Goal: Use online tool/utility: Utilize a website feature to perform a specific function

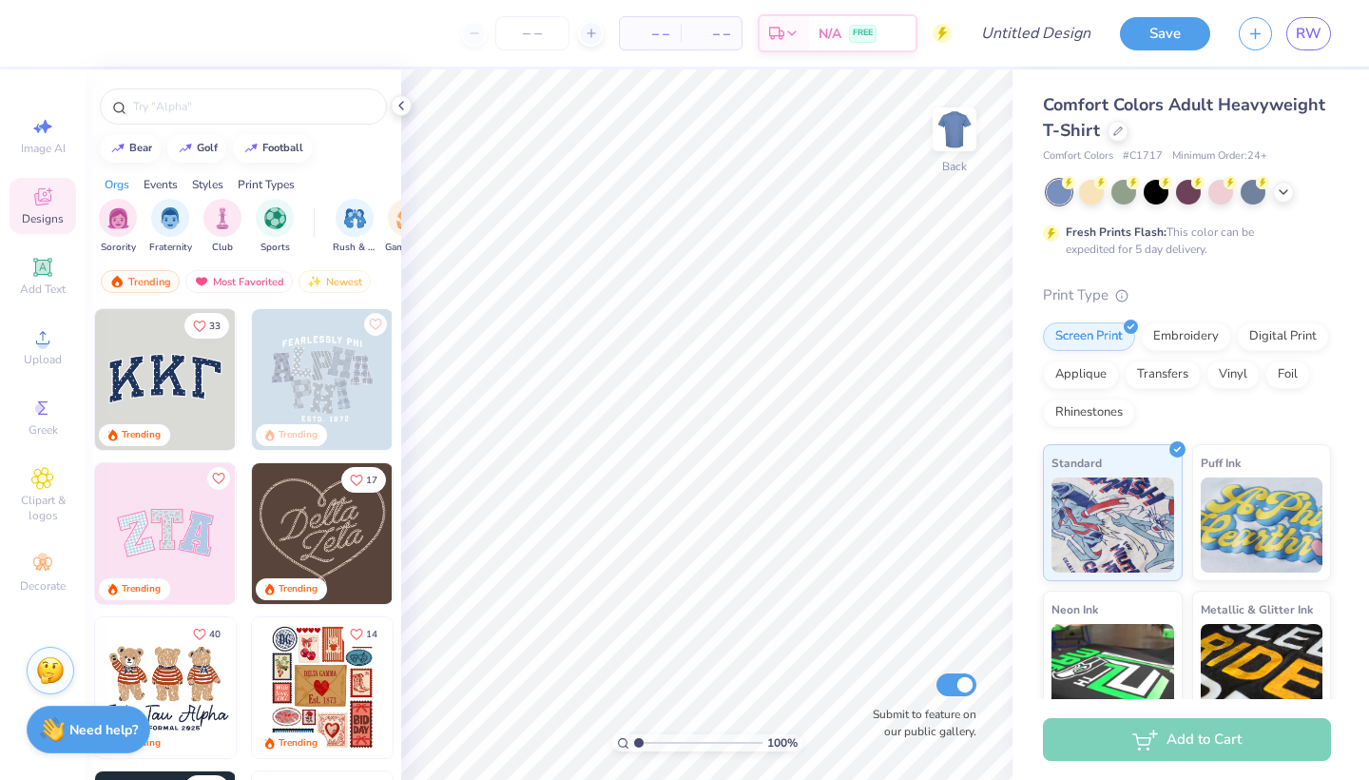
click at [288, 671] on img at bounding box center [322, 687] width 141 height 141
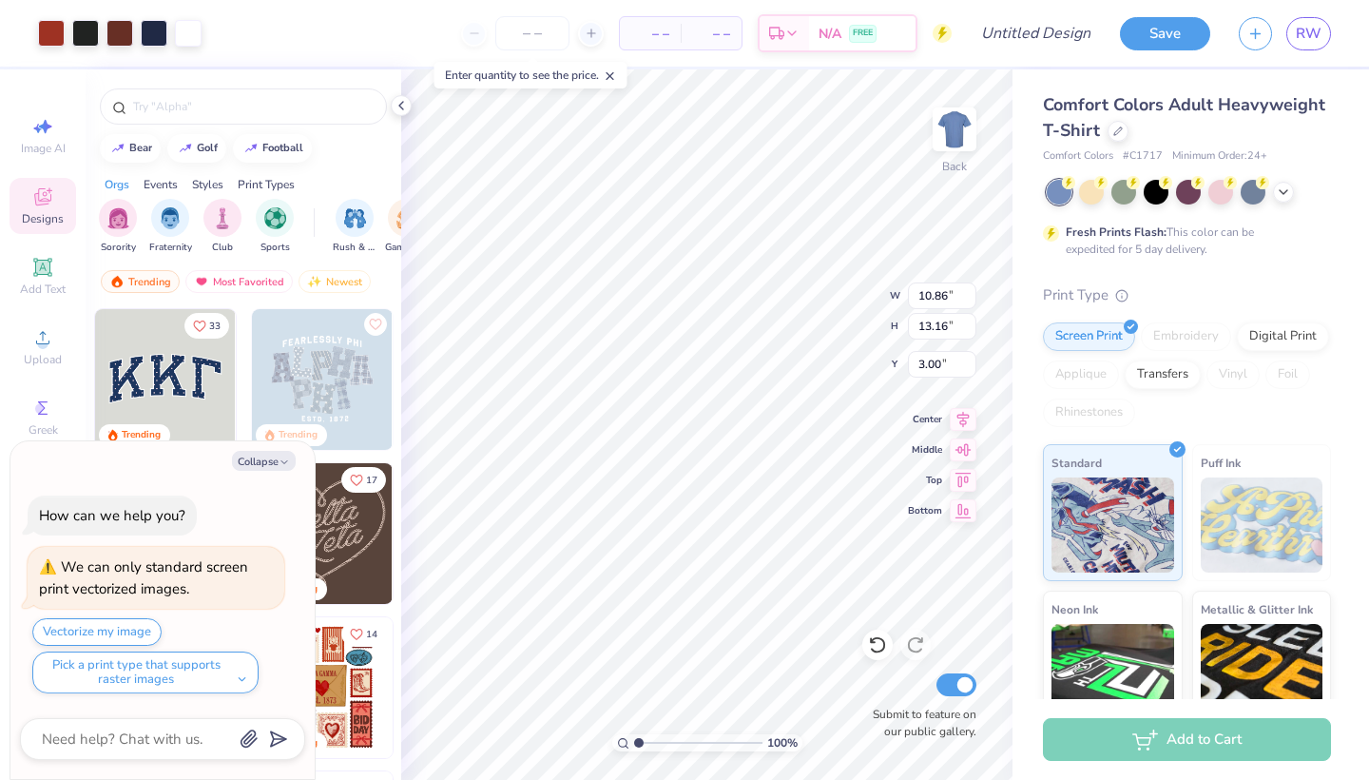
type textarea "x"
click at [247, 95] on div at bounding box center [243, 106] width 287 height 36
click at [247, 102] on input "text" at bounding box center [252, 106] width 243 height 19
type input "stamp"
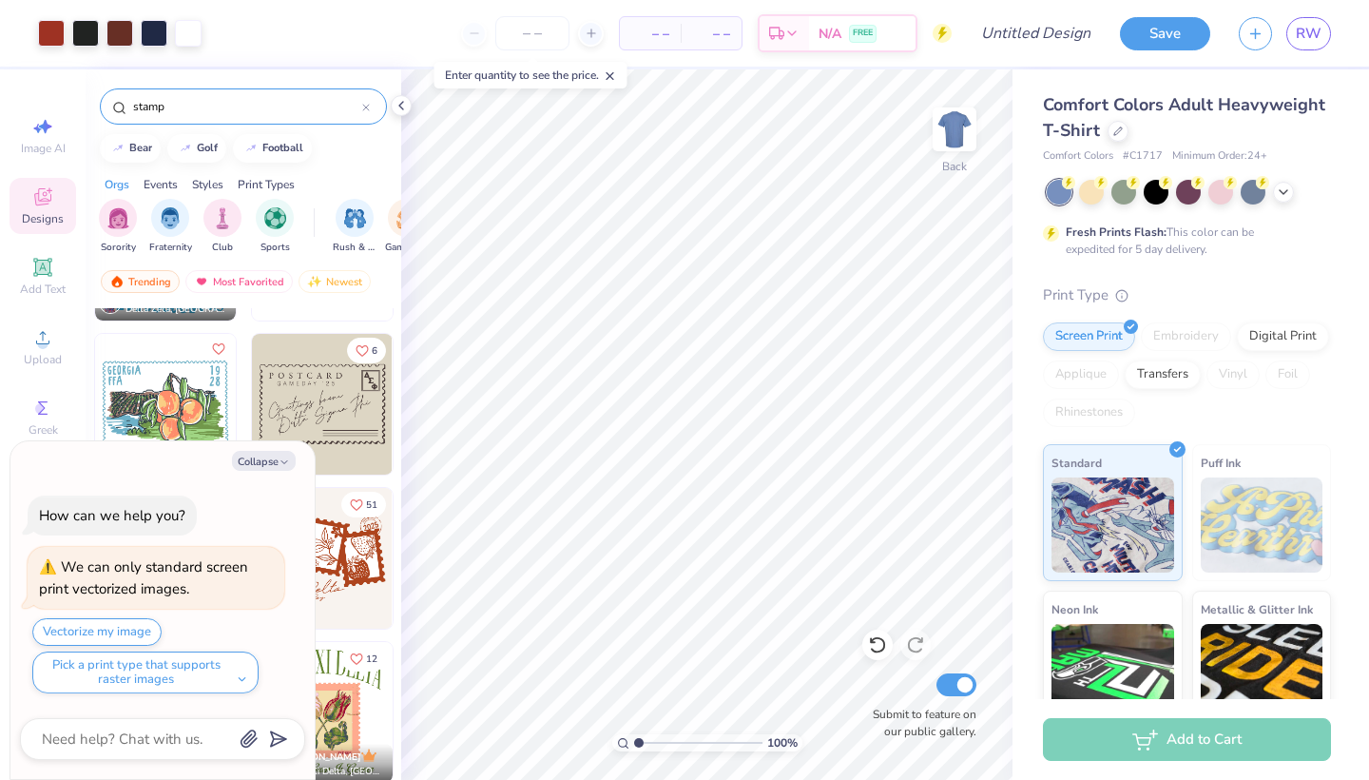
scroll to position [292, 0]
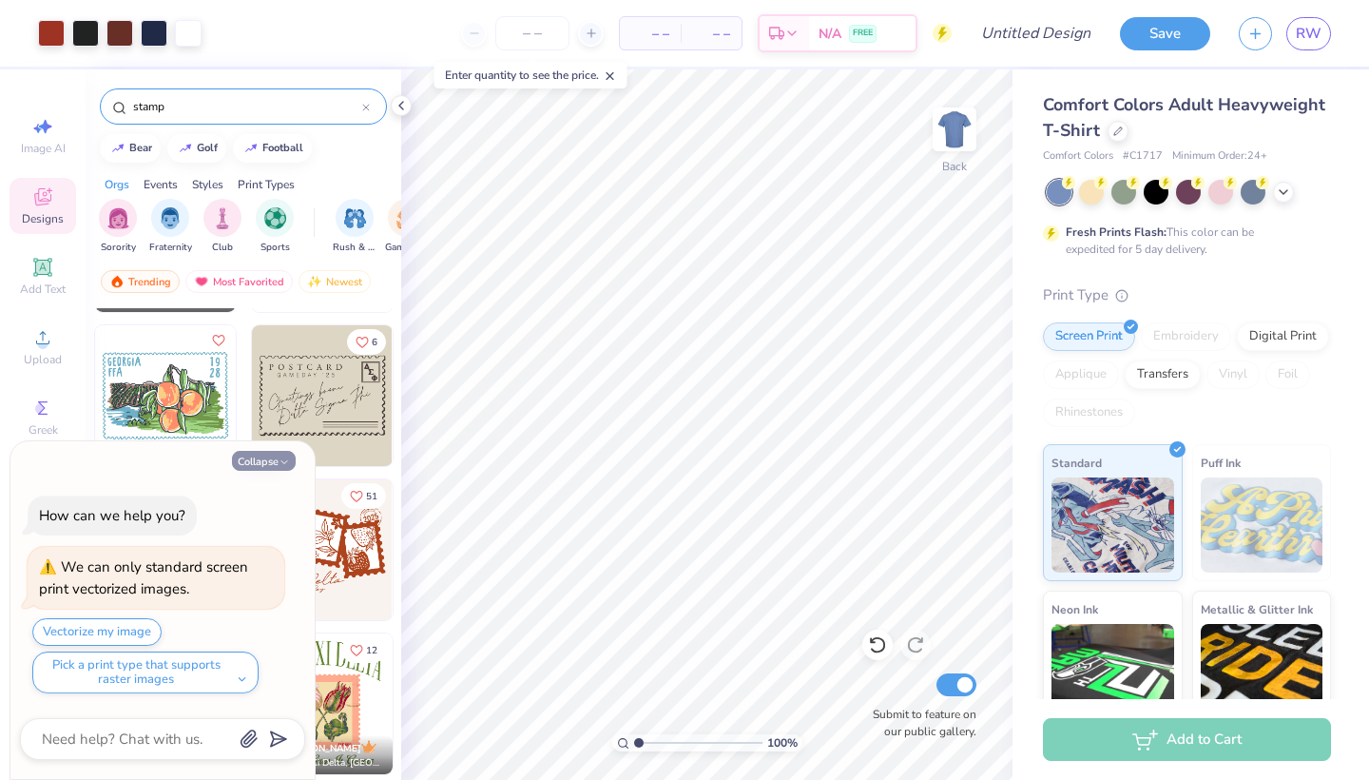
click at [274, 461] on button "Collapse" at bounding box center [264, 461] width 64 height 20
type textarea "x"
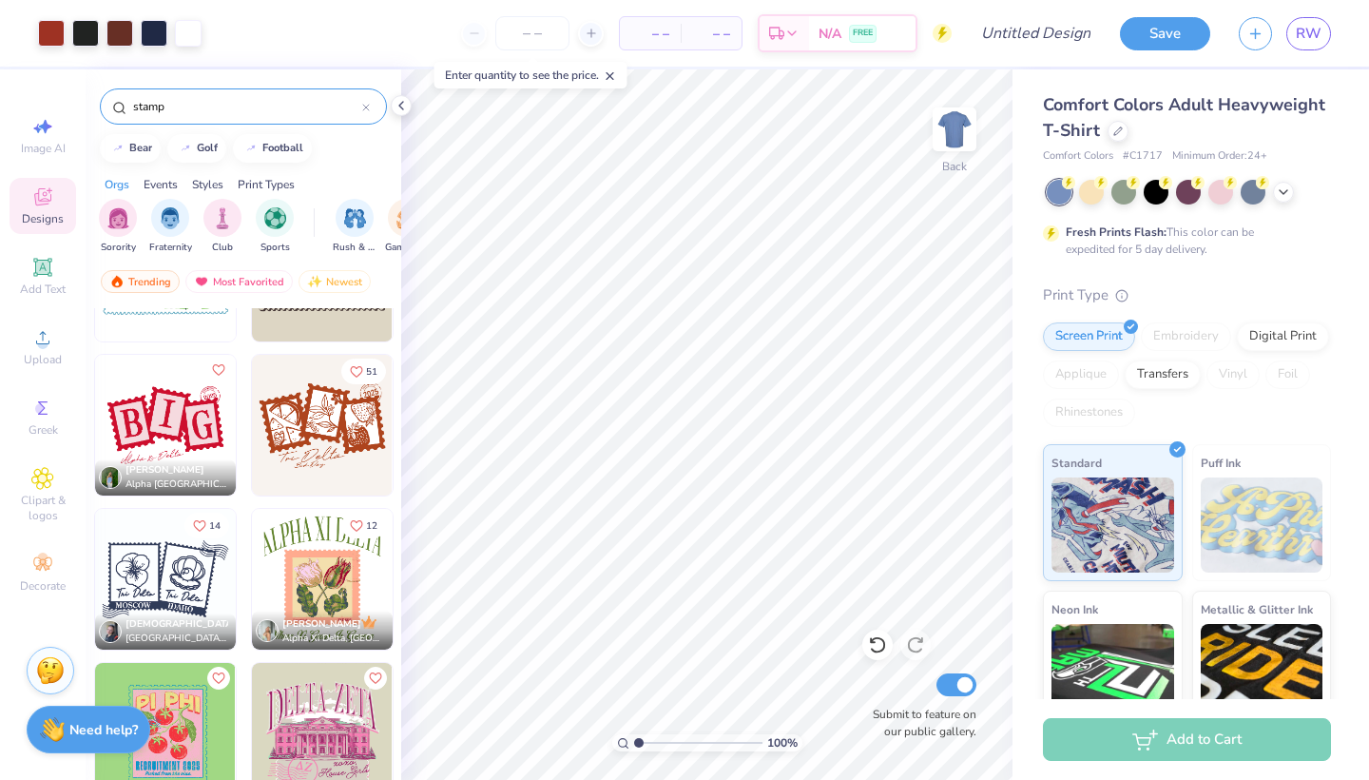
scroll to position [408, 0]
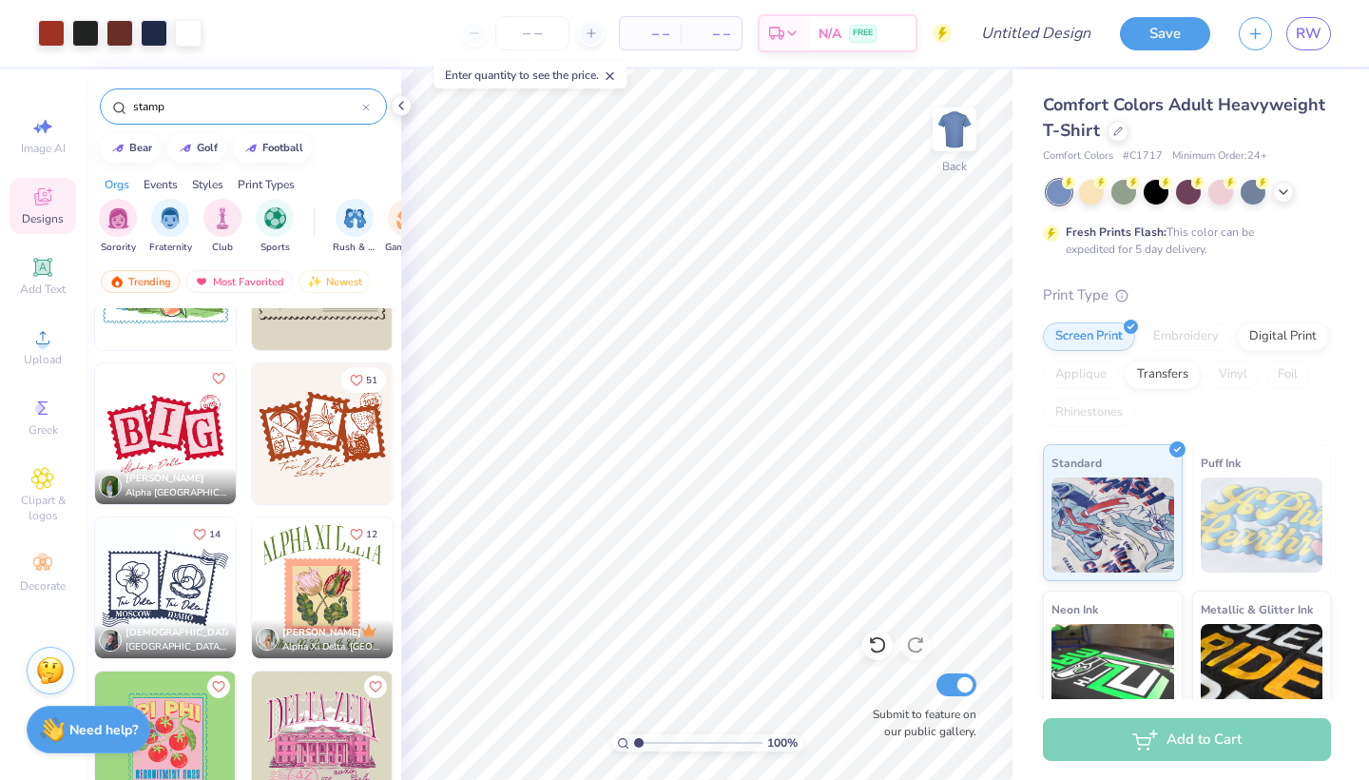
click at [200, 592] on img at bounding box center [165, 587] width 141 height 141
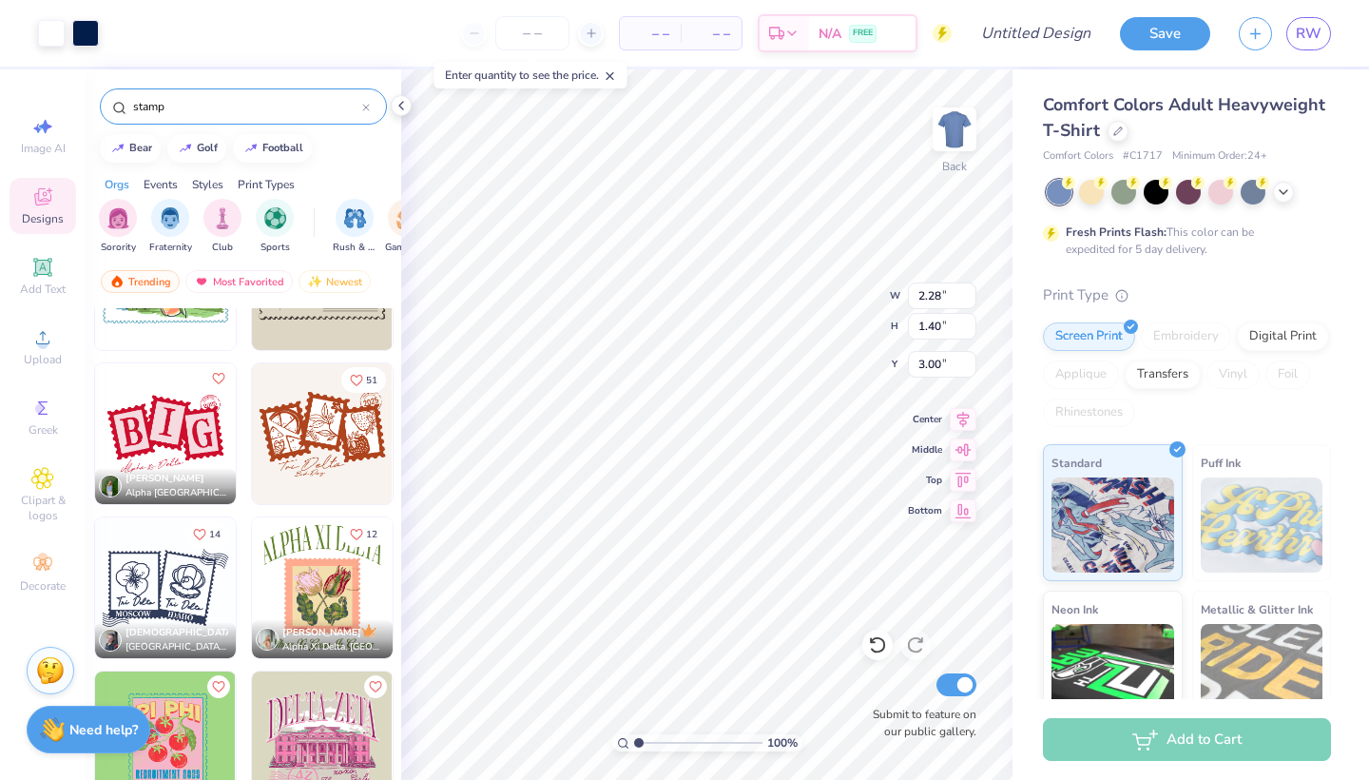
type input "10.86"
type input "13.16"
click at [942, 297] on input "2.28" at bounding box center [942, 295] width 68 height 27
click at [925, 297] on input "2.28" at bounding box center [942, 295] width 68 height 27
type input "3.28"
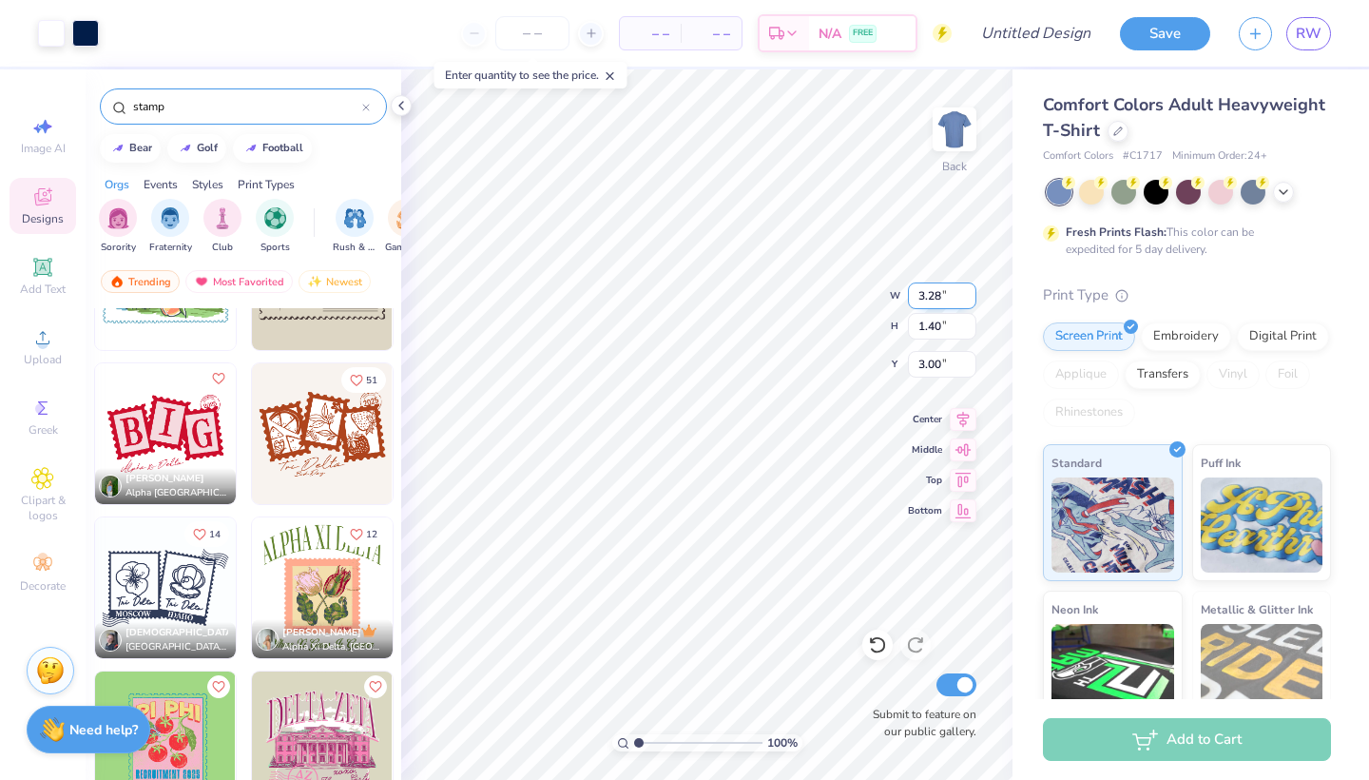
type input "2.02"
type input "2.69"
click at [924, 325] on input "2.02" at bounding box center [942, 326] width 68 height 27
type input "2.02"
type input "3.29"
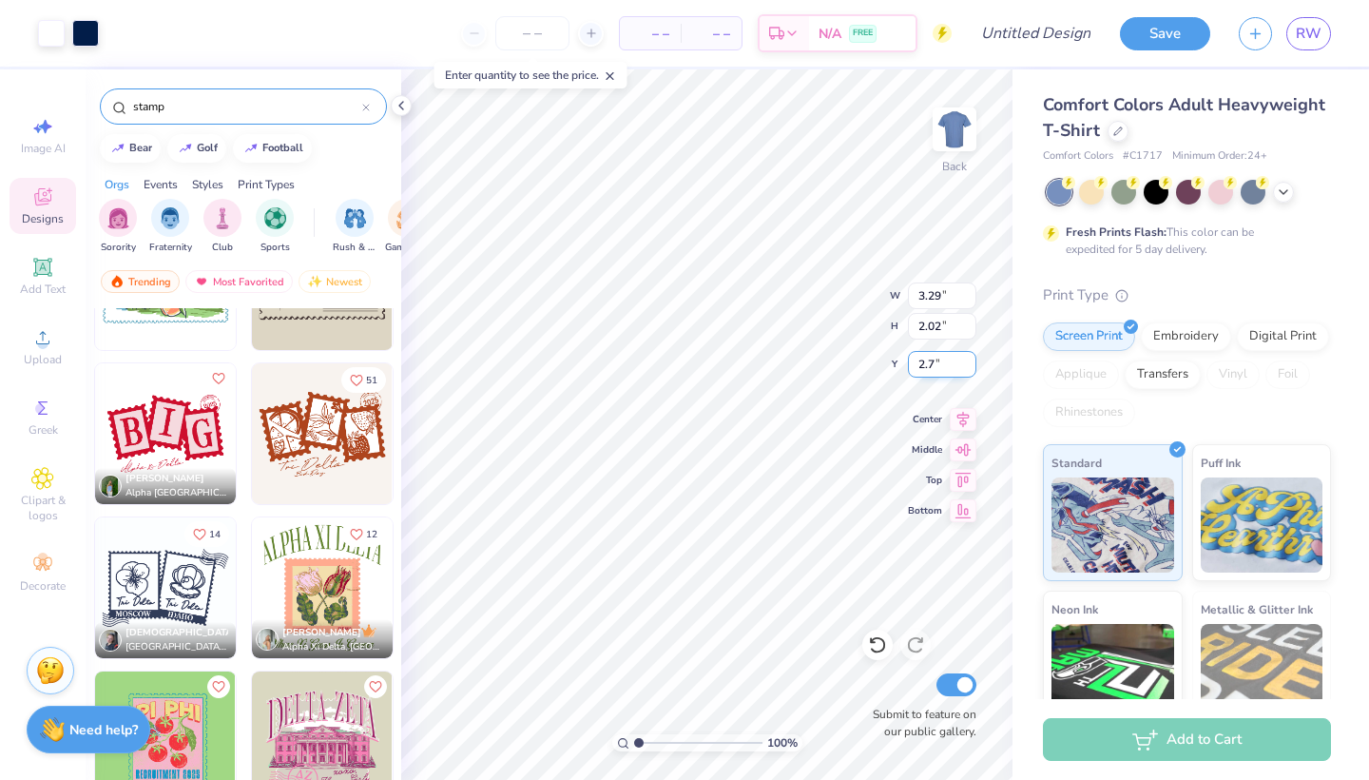
click at [970, 360] on input "2.7" at bounding box center [942, 364] width 68 height 27
click at [970, 360] on input "2.71" at bounding box center [942, 364] width 68 height 27
click at [970, 360] on input "2.72" at bounding box center [942, 364] width 68 height 27
click at [970, 360] on input "2.73" at bounding box center [942, 364] width 68 height 27
click at [970, 360] on input "2.74" at bounding box center [942, 364] width 68 height 27
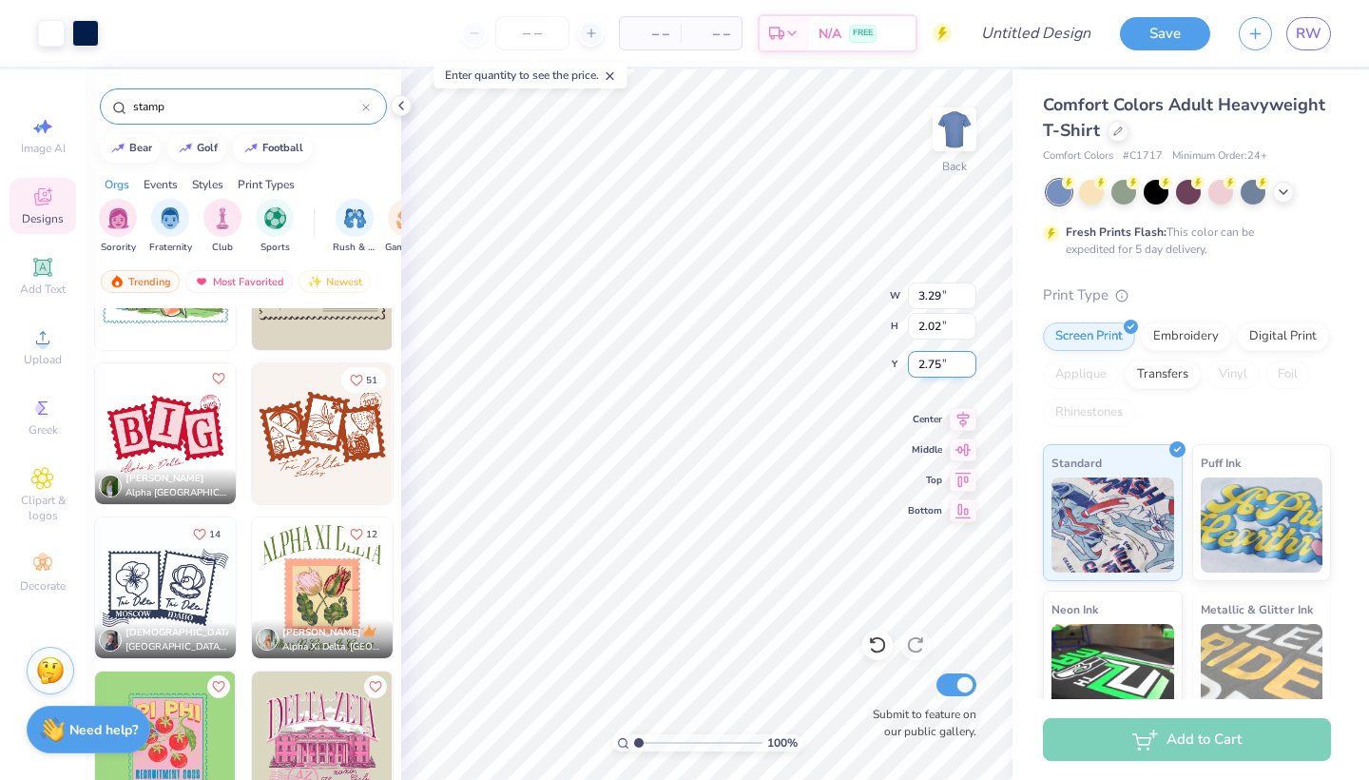
click at [970, 360] on input "2.75" at bounding box center [942, 364] width 68 height 27
click at [970, 360] on input "2.76" at bounding box center [942, 364] width 68 height 27
click at [970, 360] on input "2.77" at bounding box center [942, 364] width 68 height 27
click at [970, 360] on input "2.78" at bounding box center [942, 364] width 68 height 27
type input "3.3"
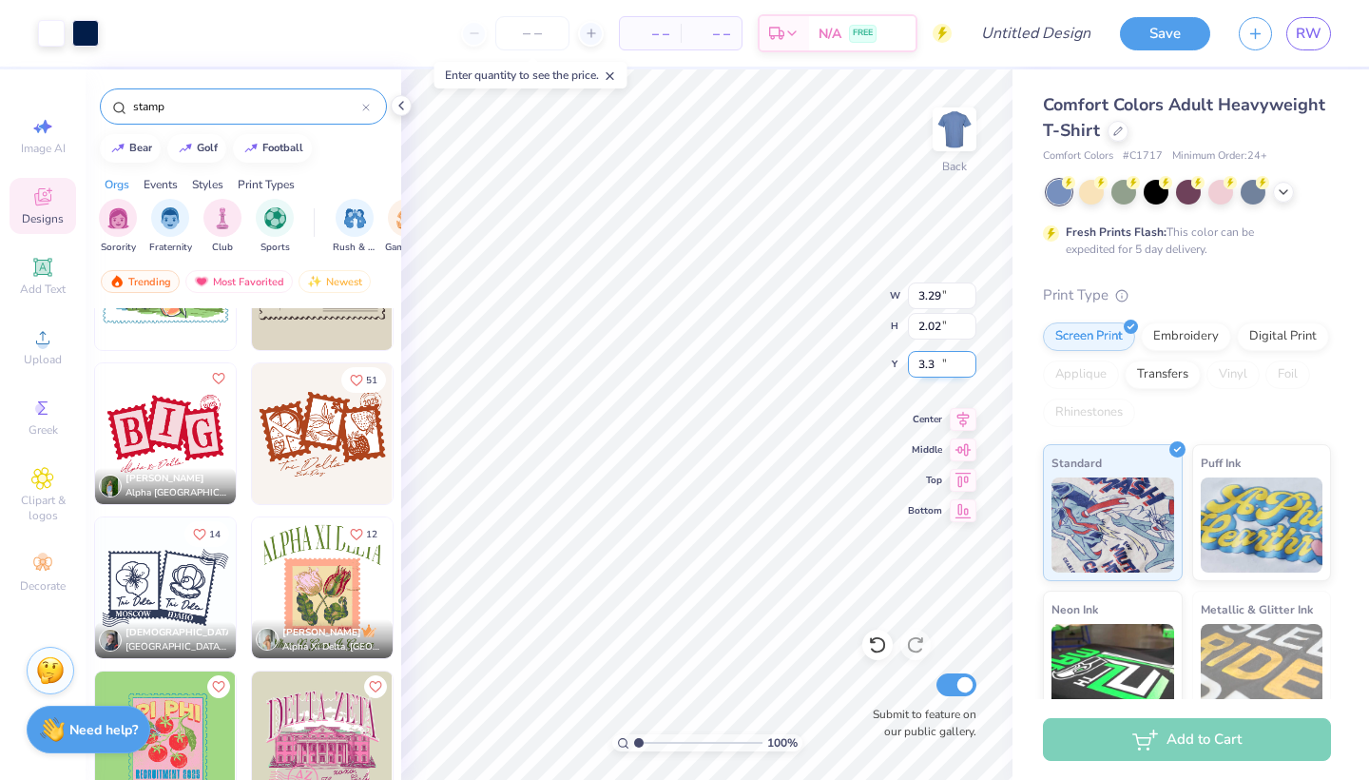
click at [970, 360] on input "3.3" at bounding box center [942, 364] width 68 height 27
type input "6.10"
type input "3.75"
type input "9.92"
type input "6.09"
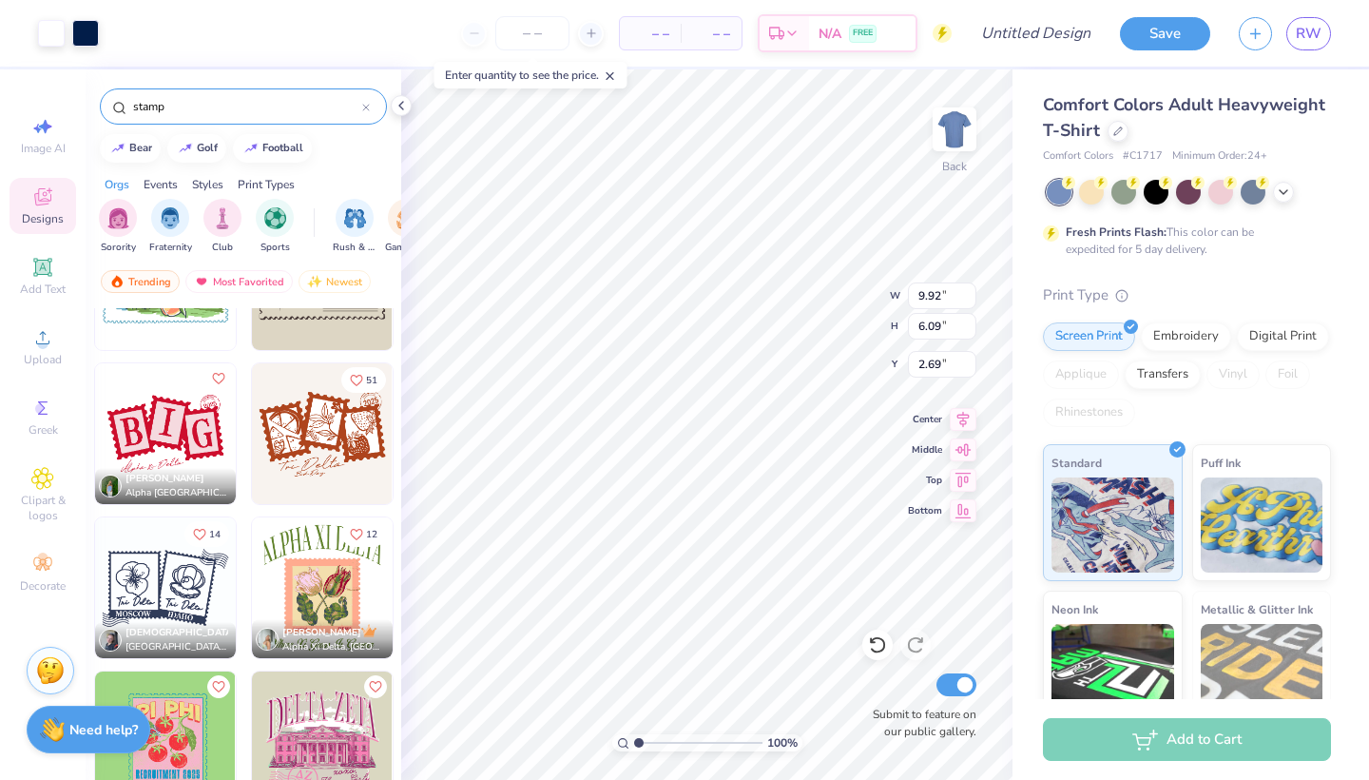
type input "2.53"
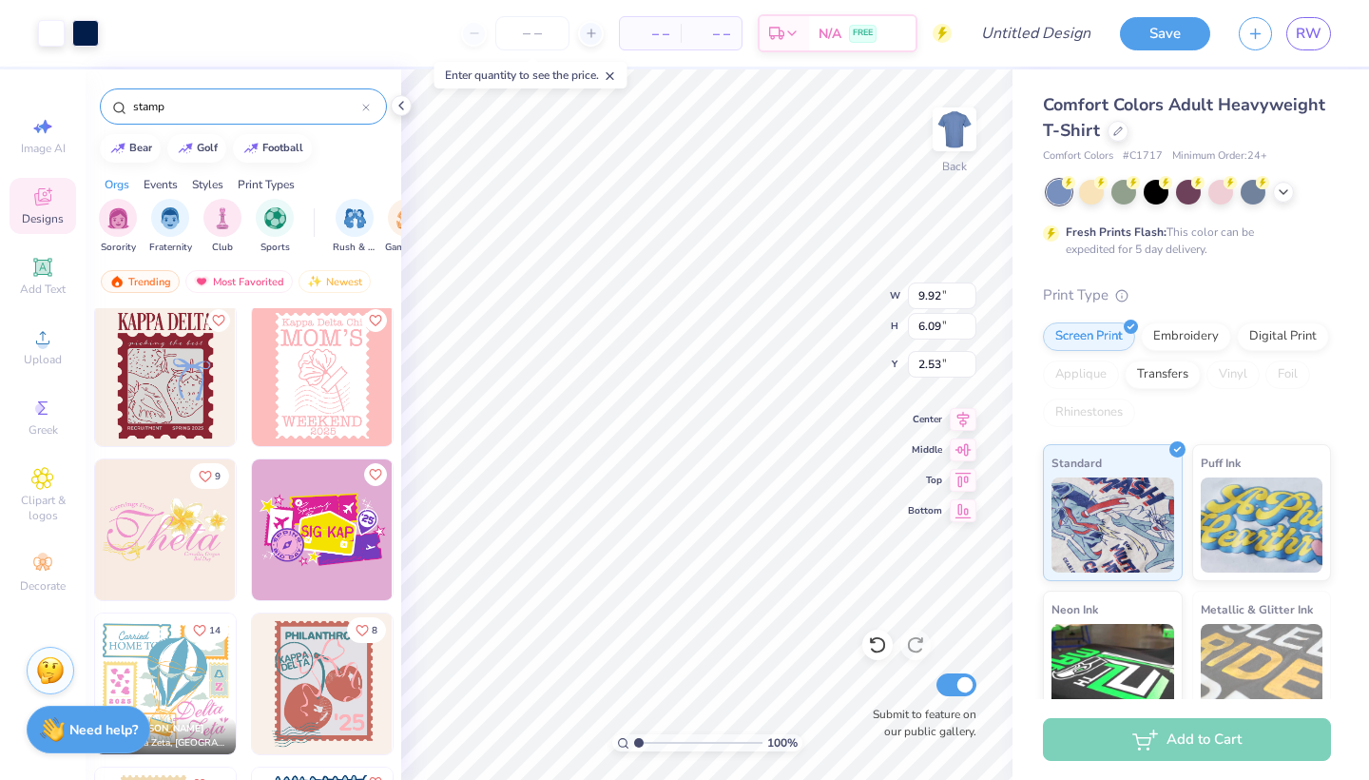
scroll to position [1424, 0]
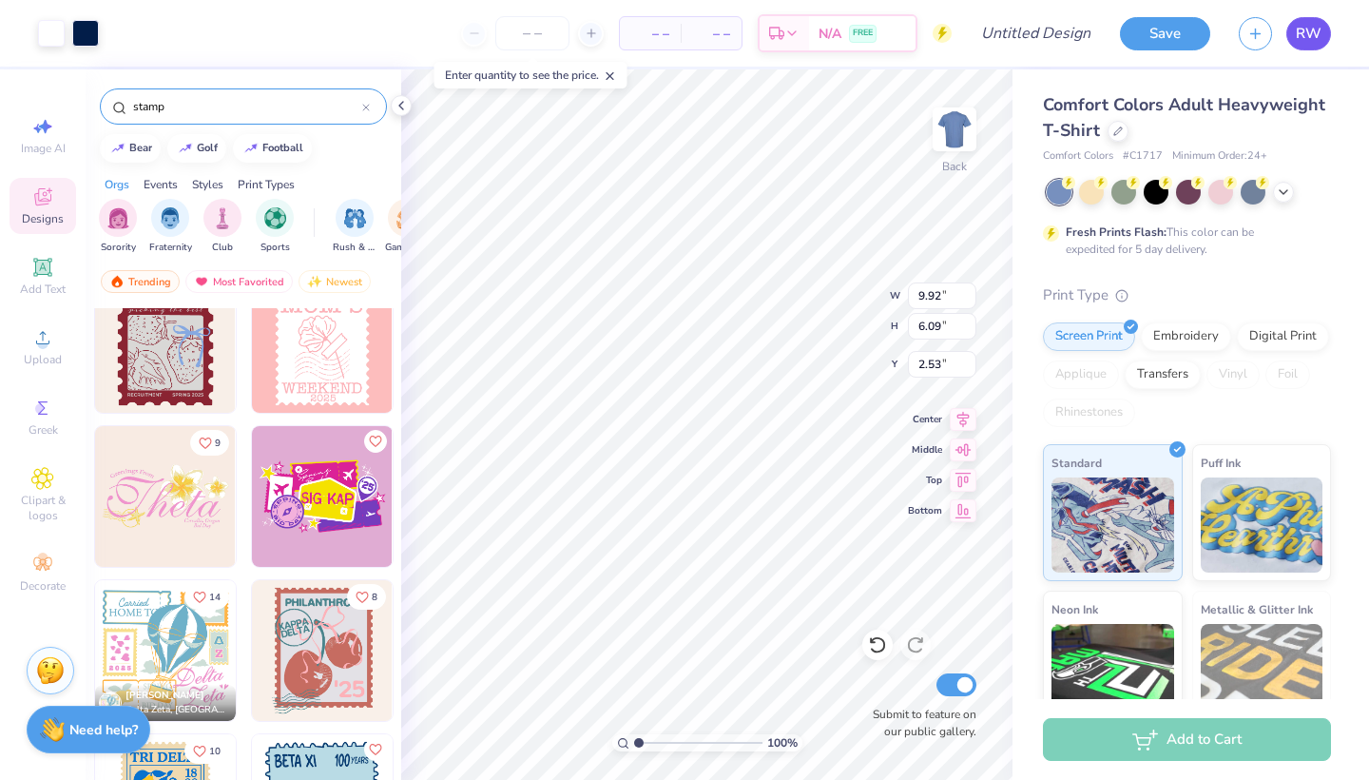
click at [1321, 39] on span "RW" at bounding box center [1309, 34] width 26 height 22
